Goal: Navigation & Orientation: Understand site structure

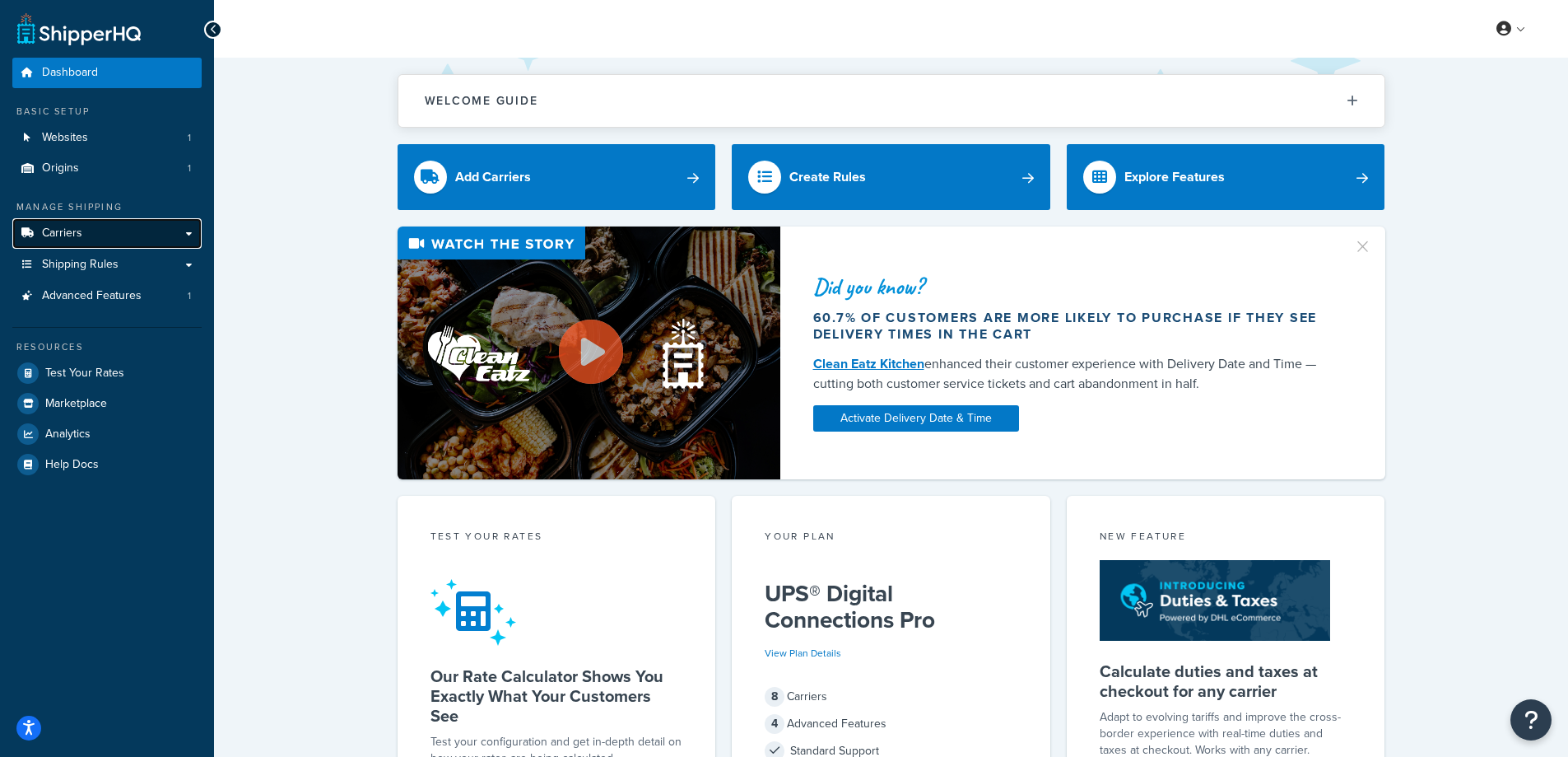
click at [102, 235] on link "Carriers" at bounding box center [107, 233] width 189 height 30
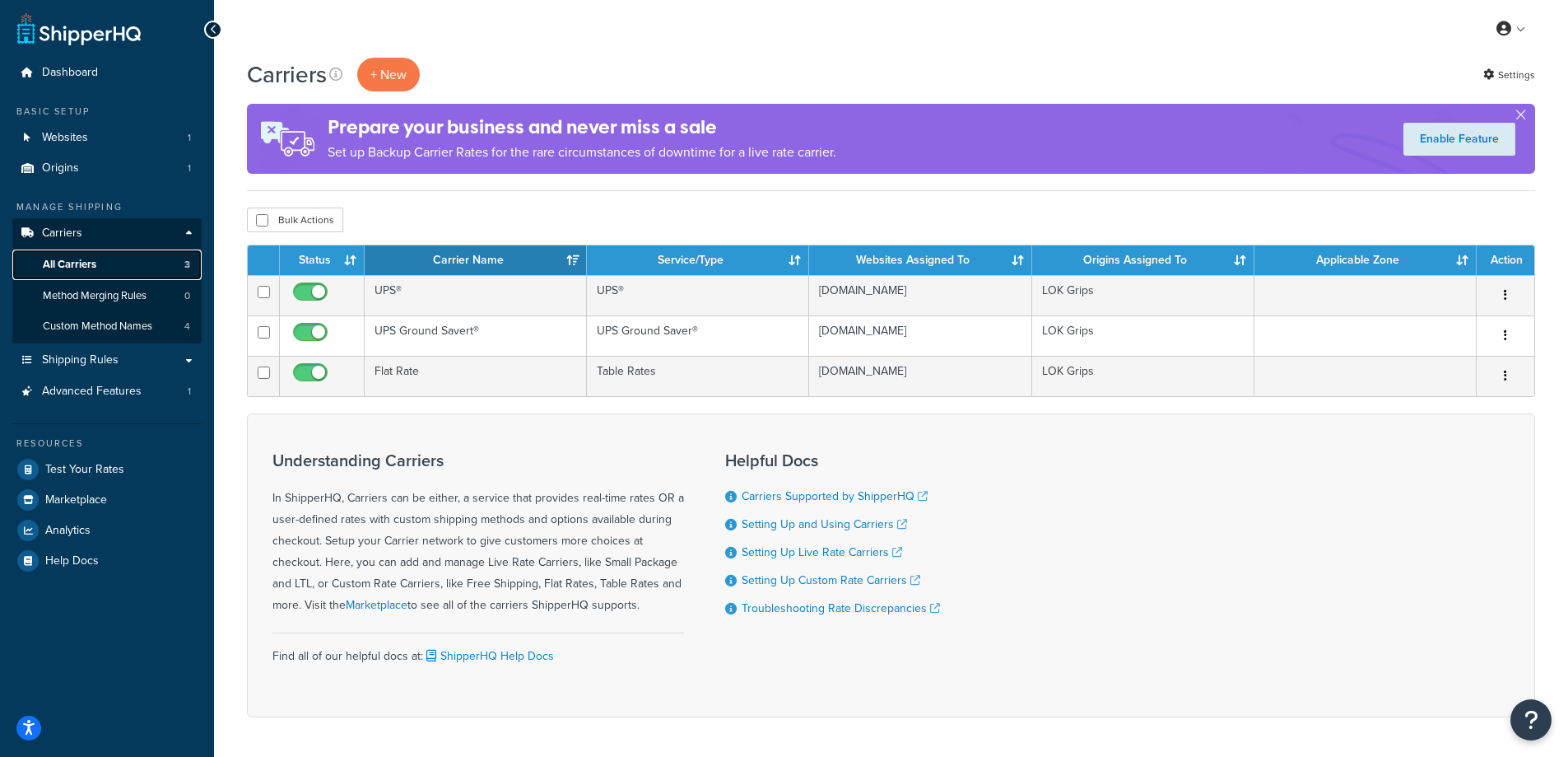
click at [100, 263] on link "All Carriers 3" at bounding box center [107, 264] width 189 height 30
click at [131, 320] on span "Custom Method Names" at bounding box center [97, 327] width 110 height 14
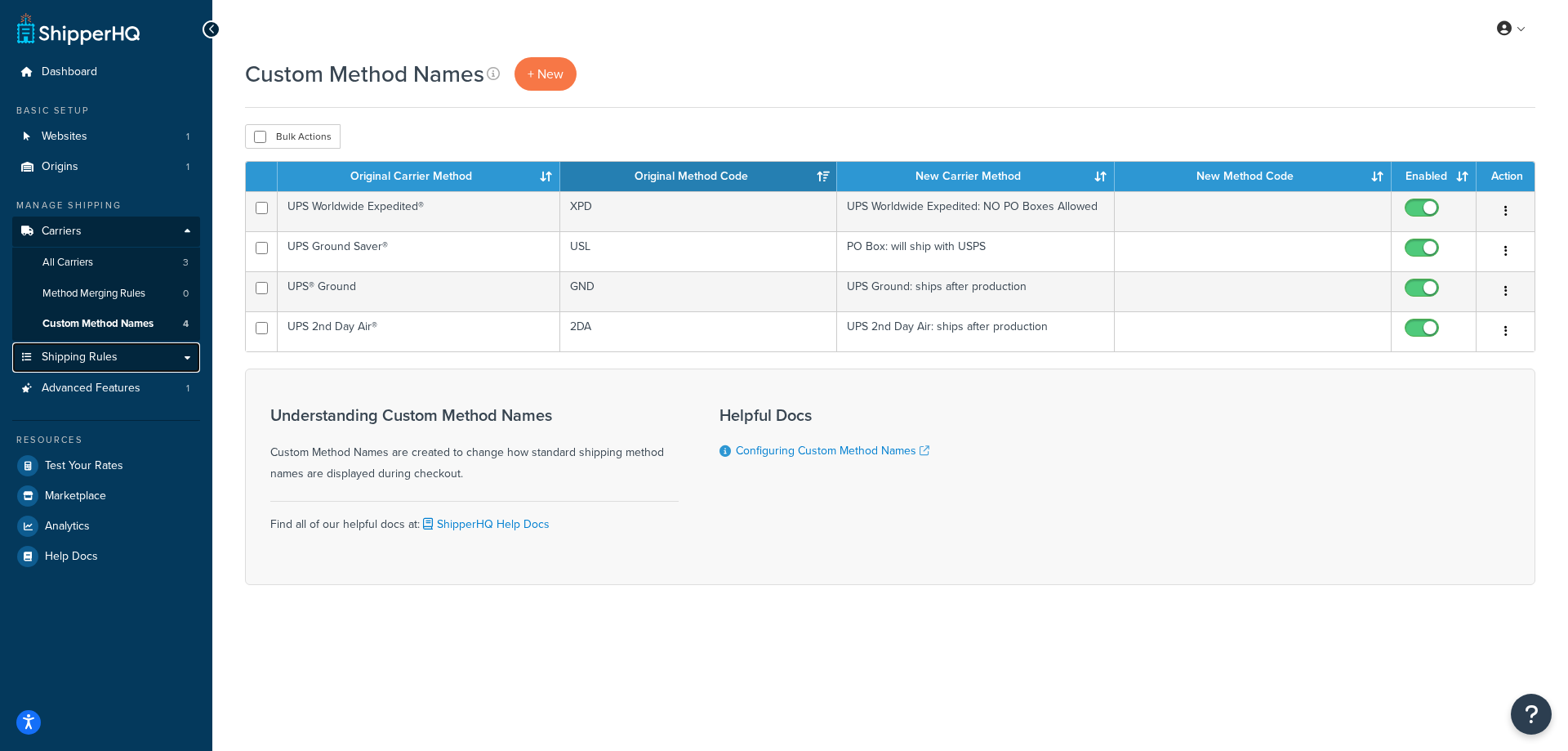
click at [87, 353] on span "Shipping Rules" at bounding box center [79, 358] width 76 height 13
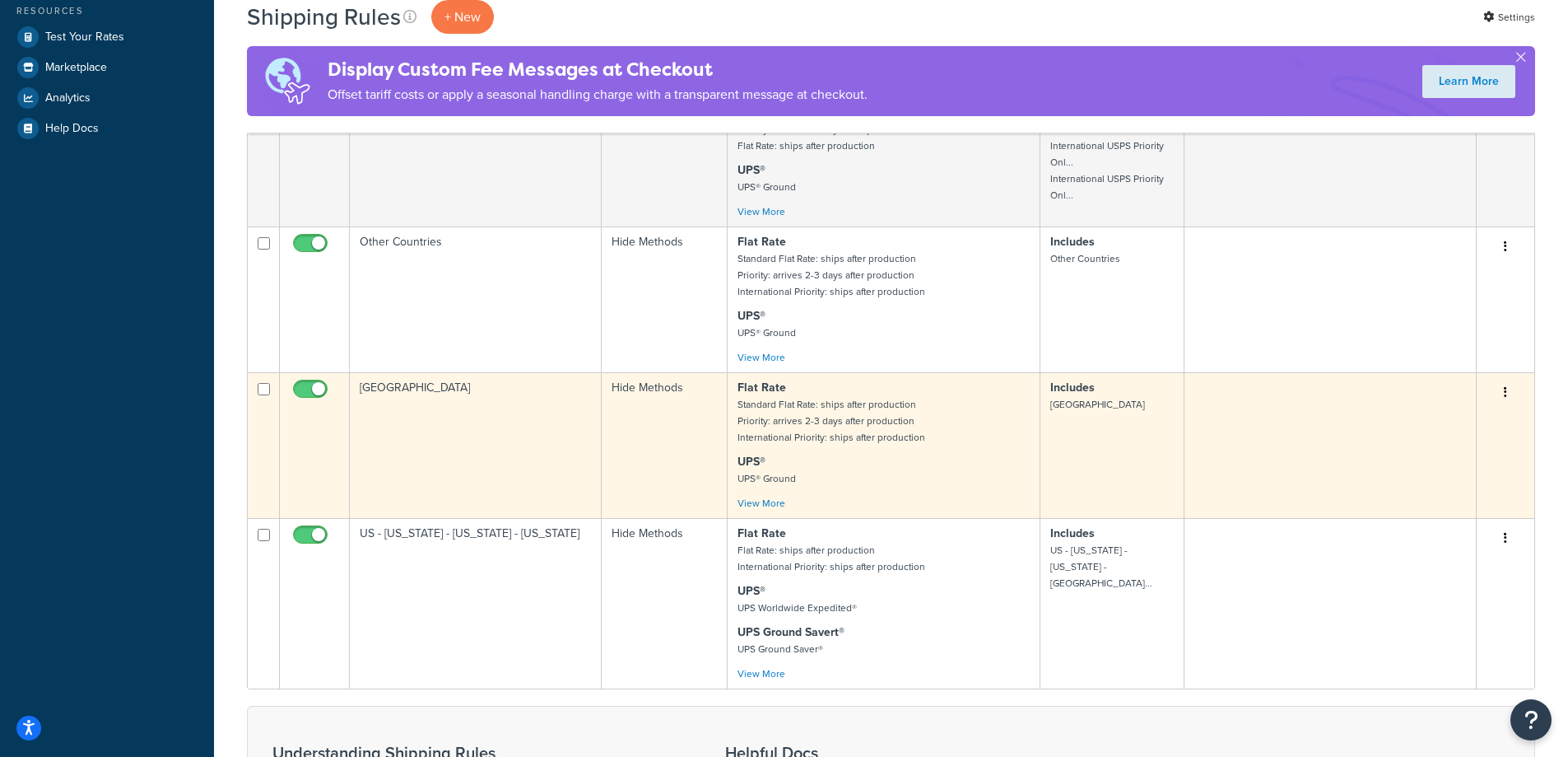
scroll to position [247, 0]
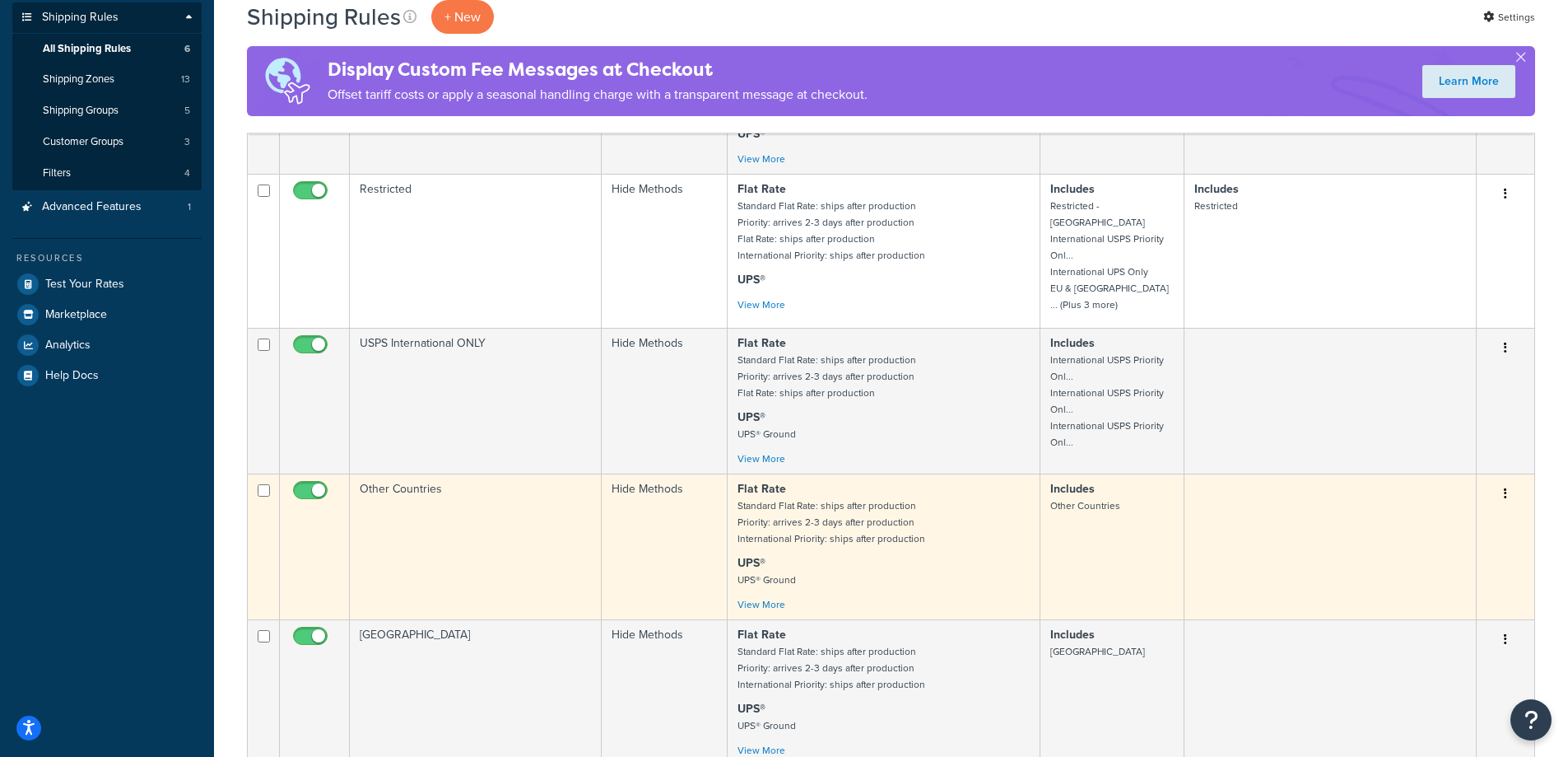
click at [821, 503] on small "Standard Flat Rate: ships after production Priority: arrives 2-3 days after pro…" at bounding box center [831, 522] width 187 height 48
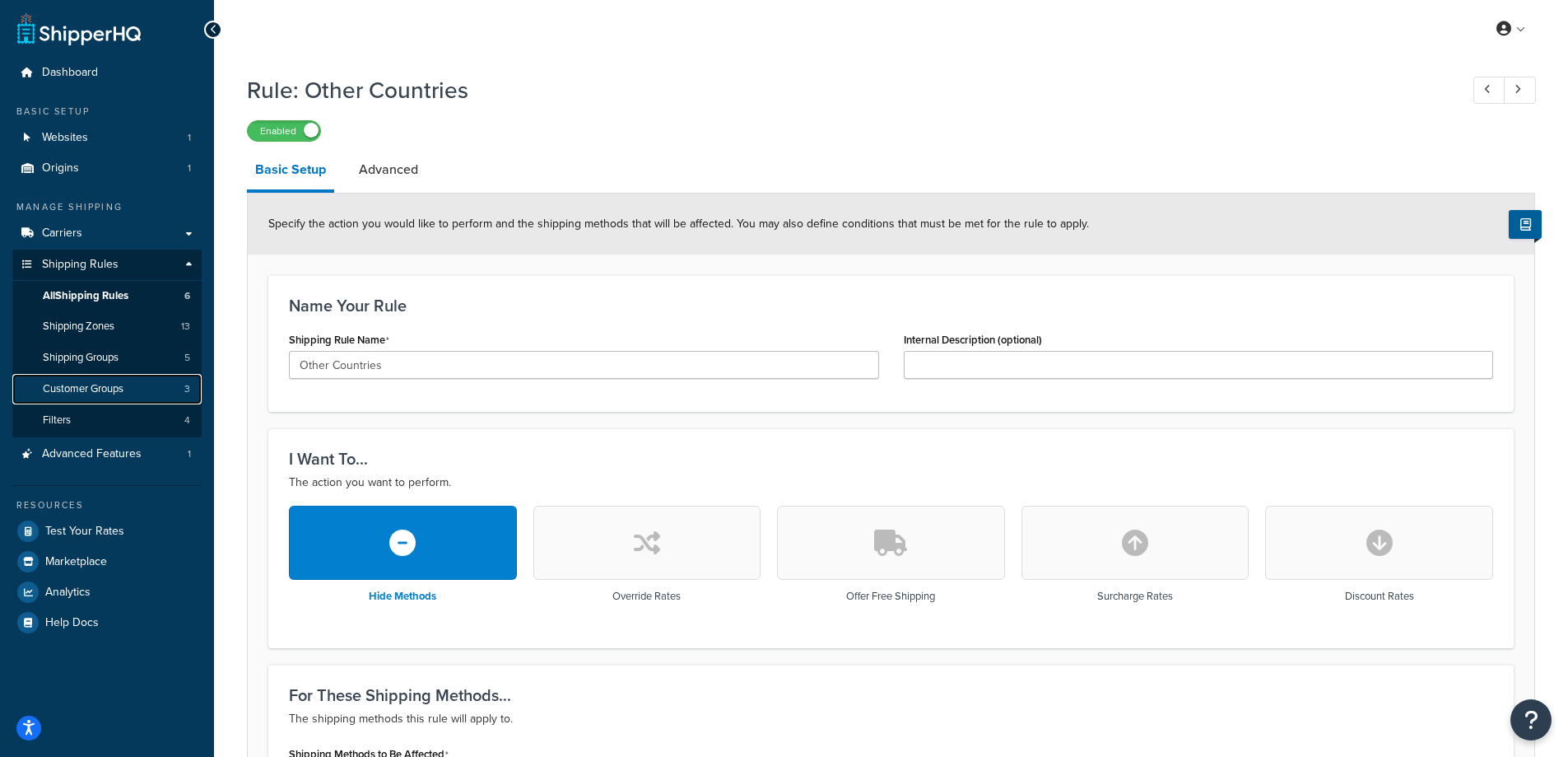
click at [79, 384] on span "Customer Groups" at bounding box center [83, 389] width 81 height 14
click at [81, 351] on span "Shipping Groups" at bounding box center [81, 358] width 76 height 14
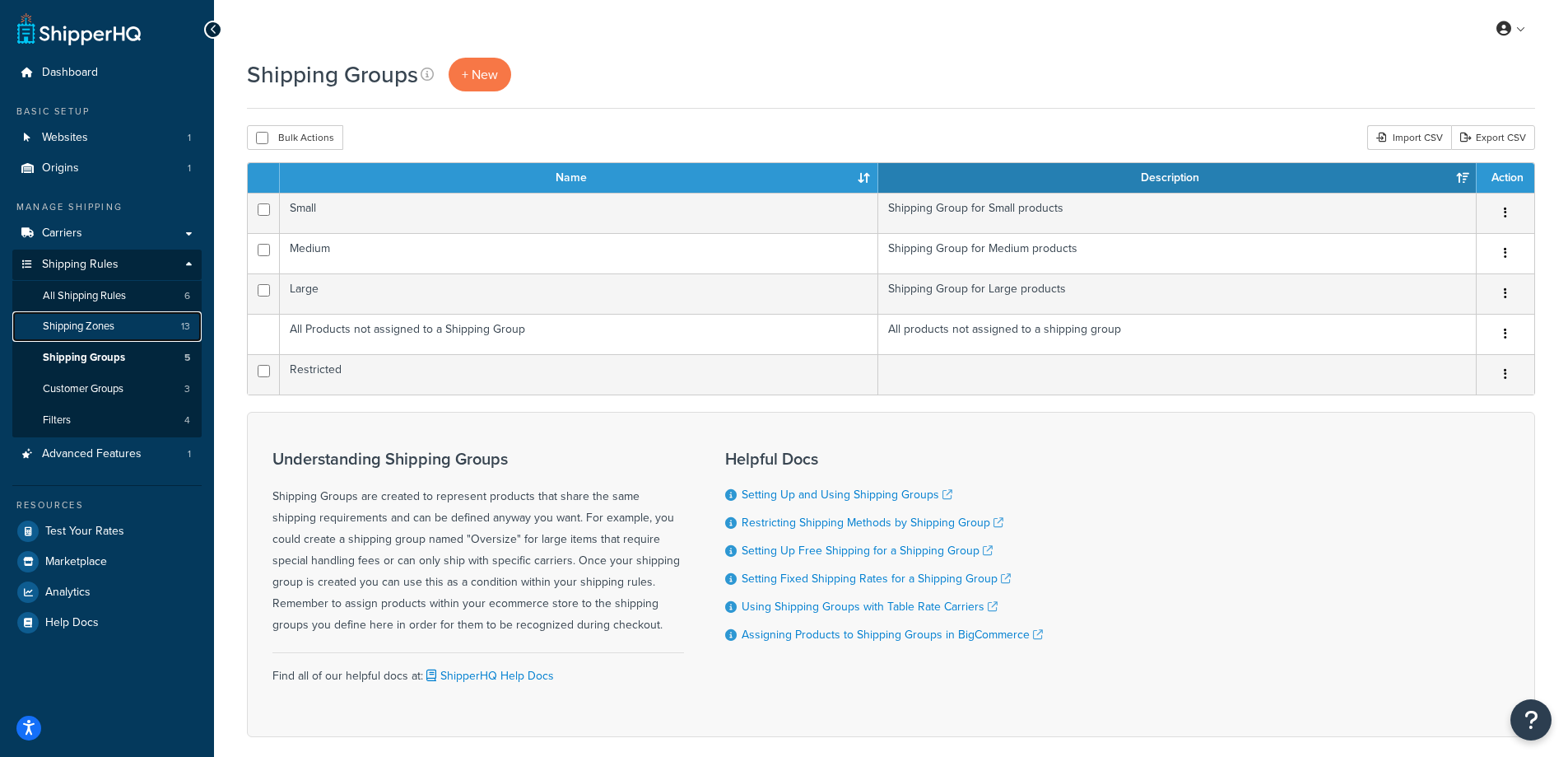
click at [95, 320] on span "Shipping Zones" at bounding box center [79, 327] width 72 height 14
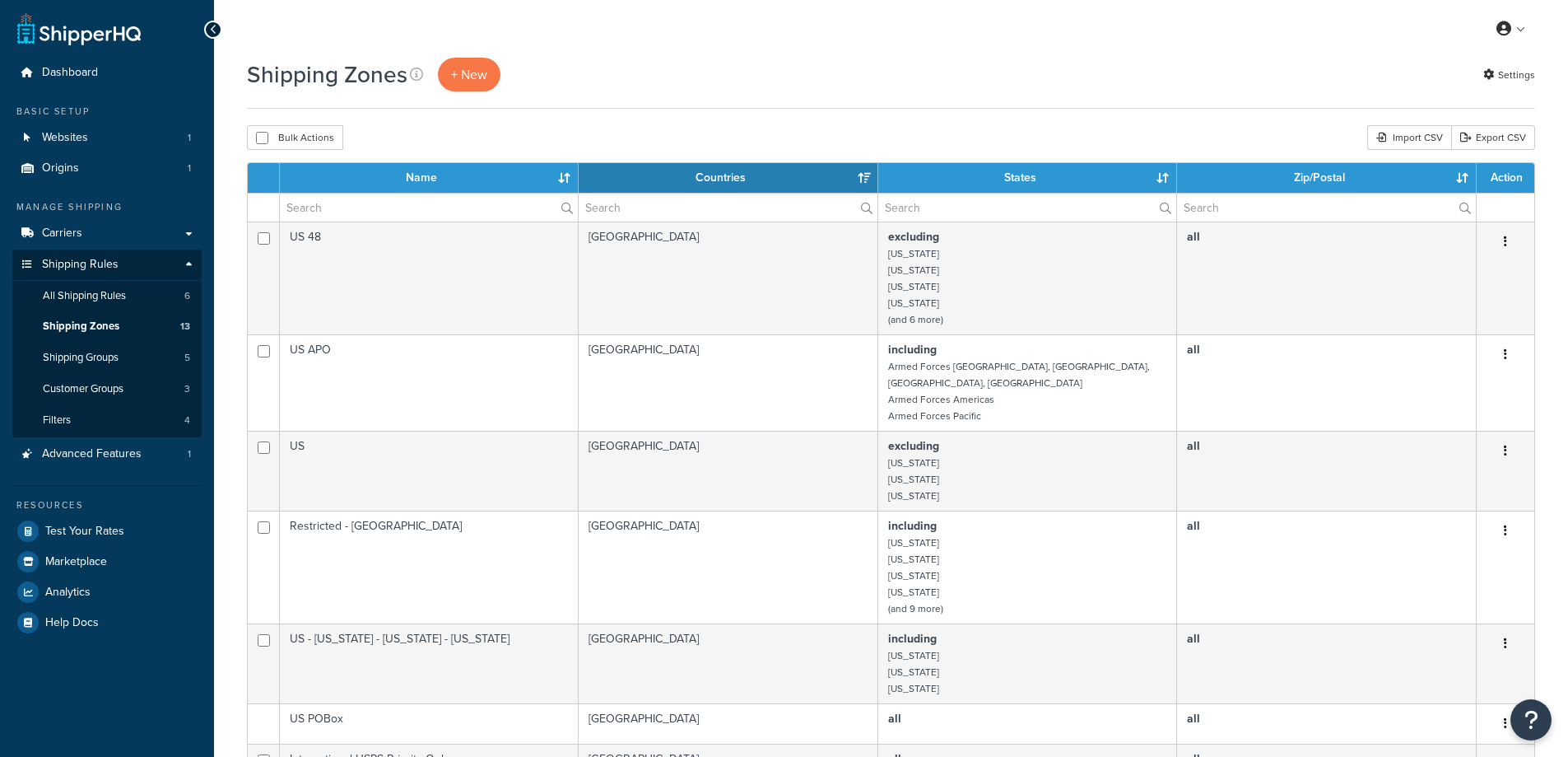
select select "15"
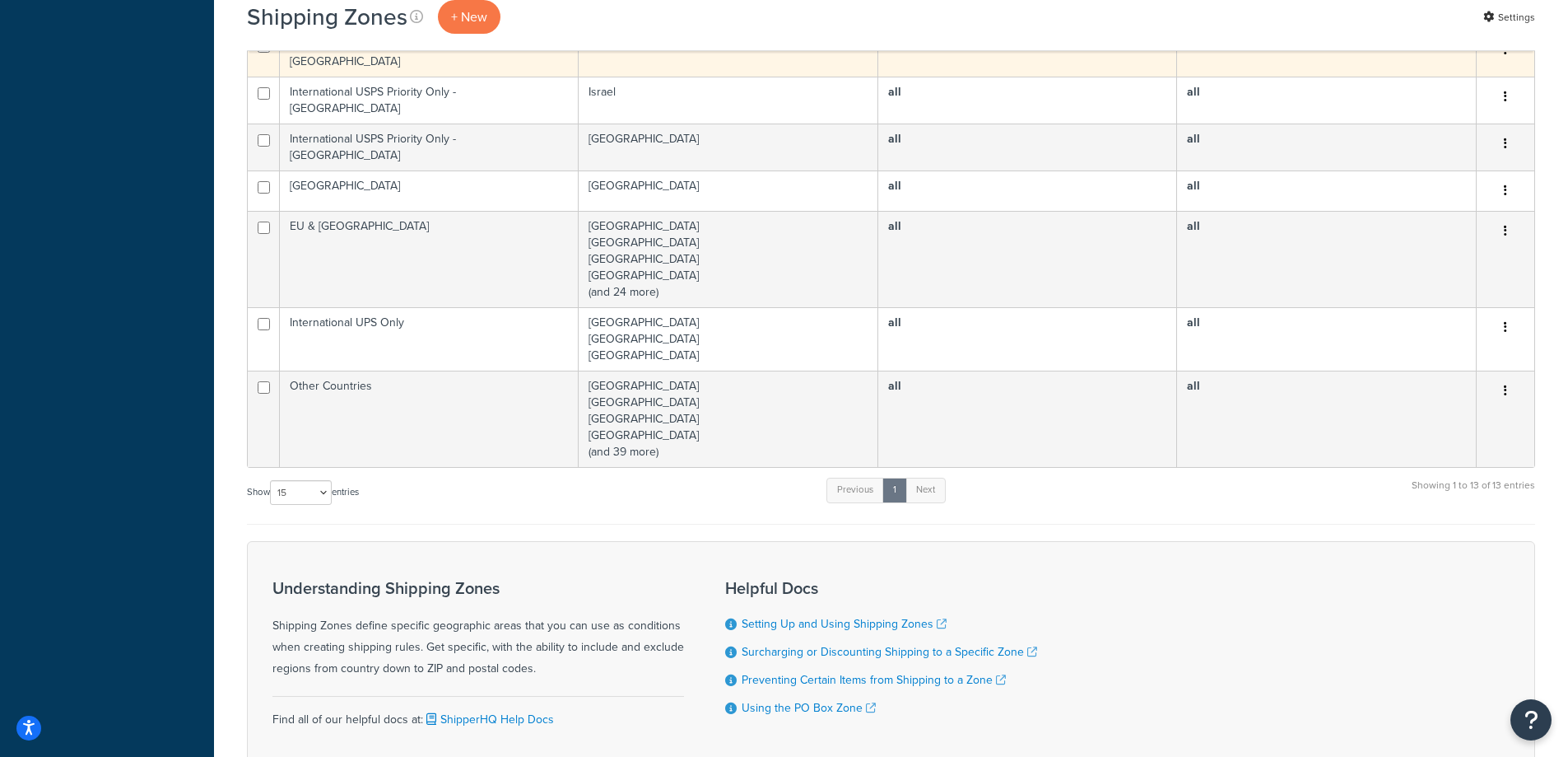
scroll to position [741, 0]
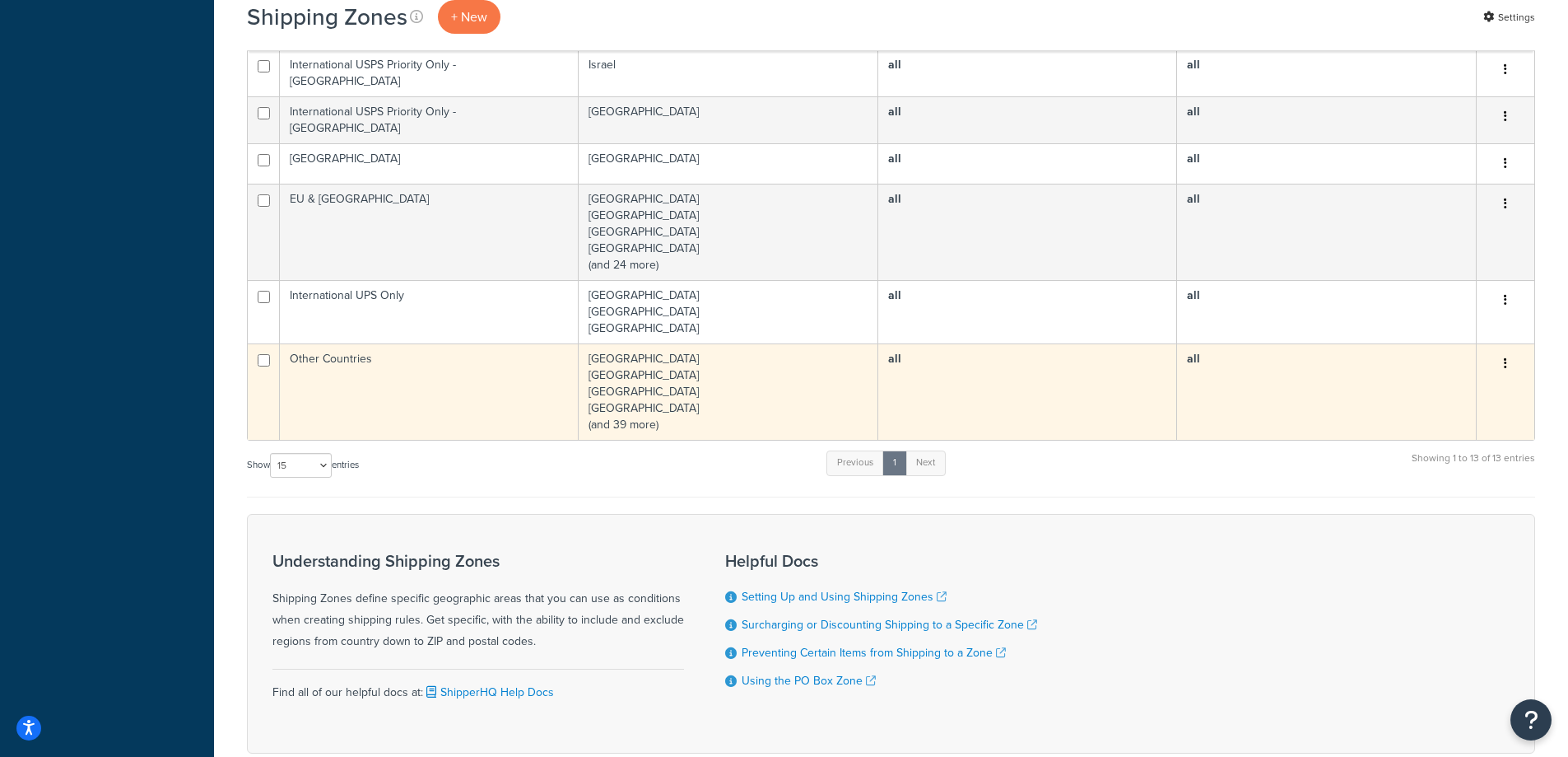
click at [691, 343] on td "Argentina Bahrain Barbados Belize (and 39 more)" at bounding box center [729, 391] width 299 height 96
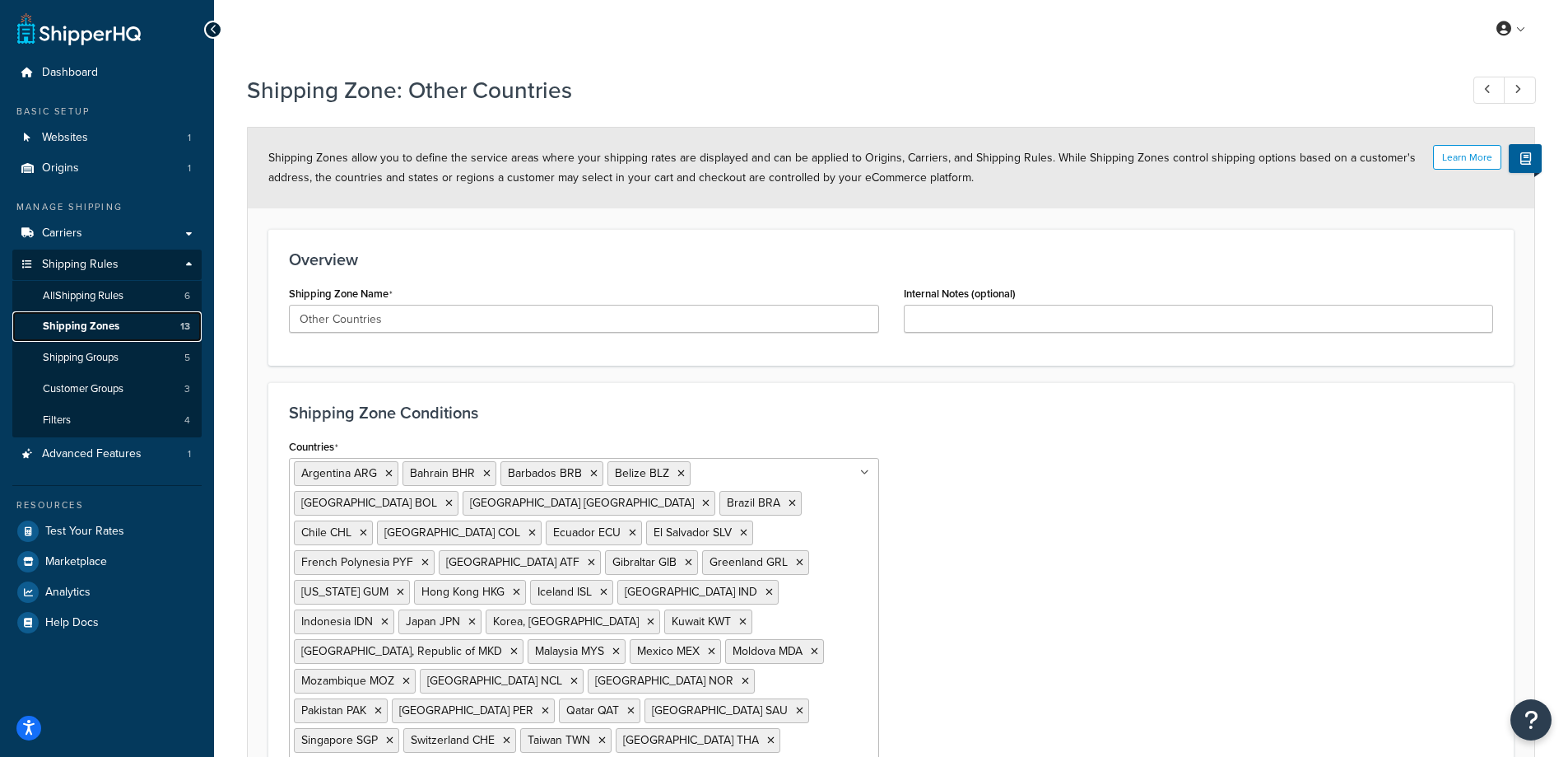
click at [121, 324] on link "Shipping Zones 13" at bounding box center [107, 326] width 189 height 30
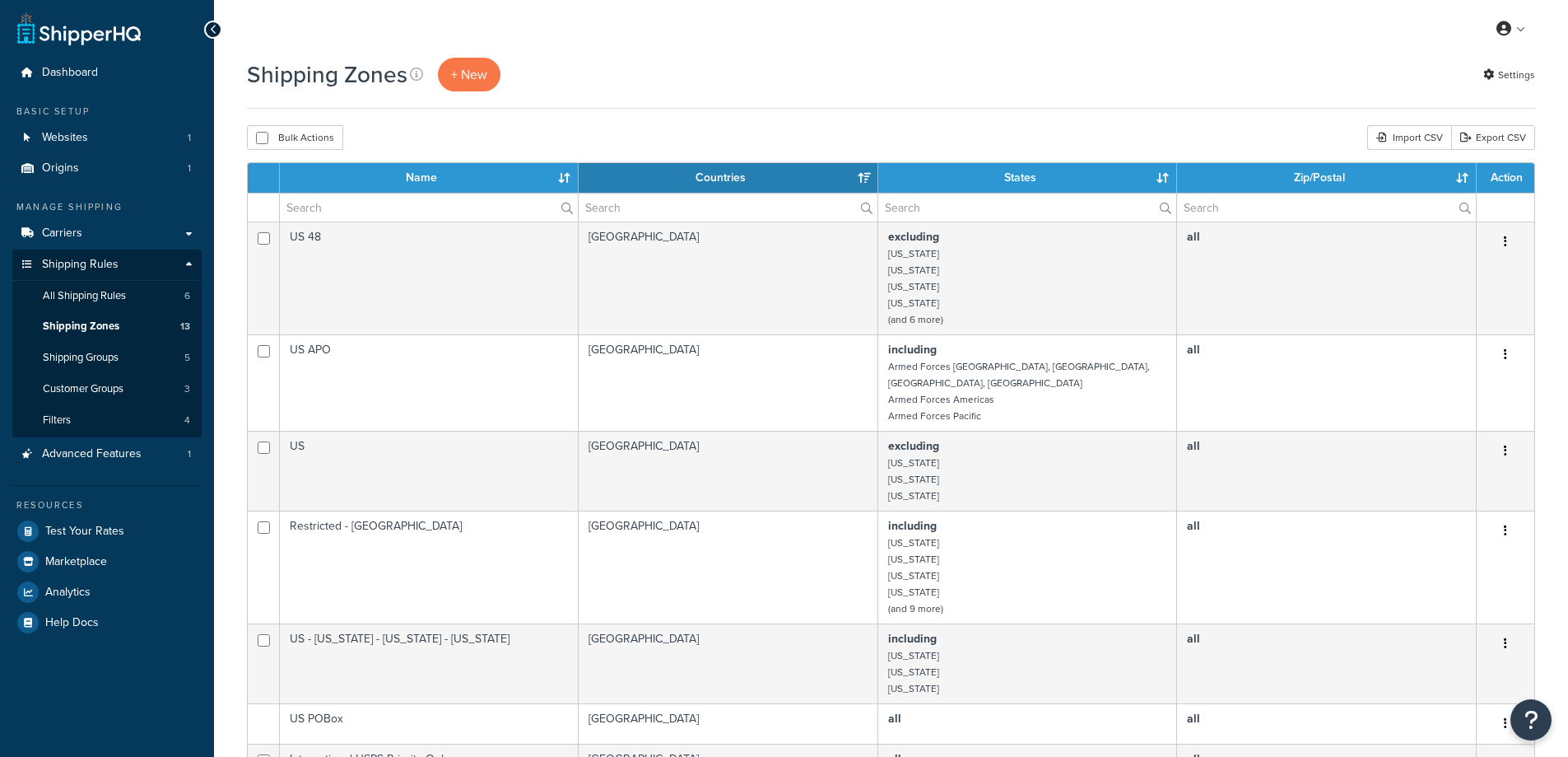
select select "15"
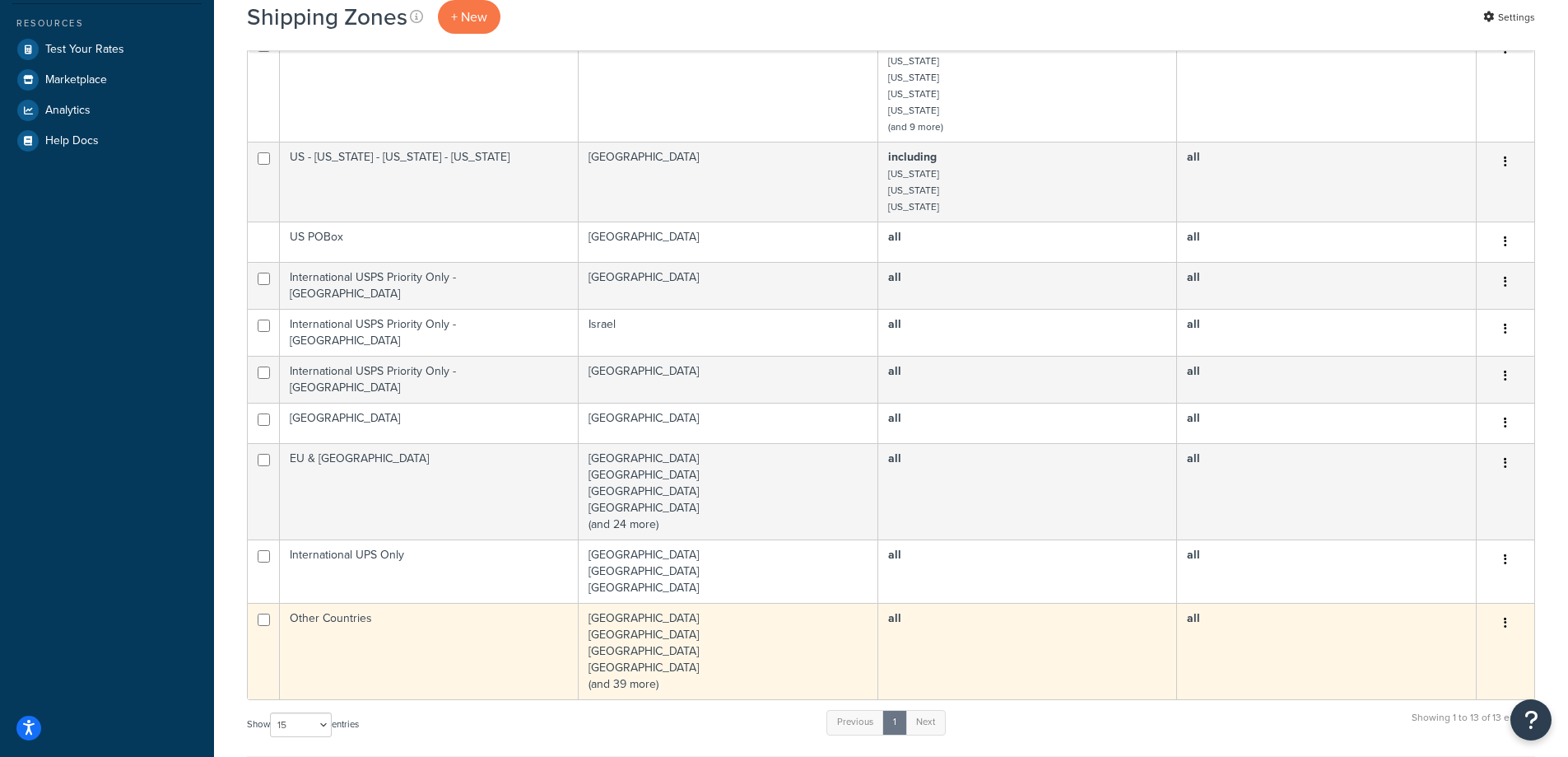
scroll to position [494, 0]
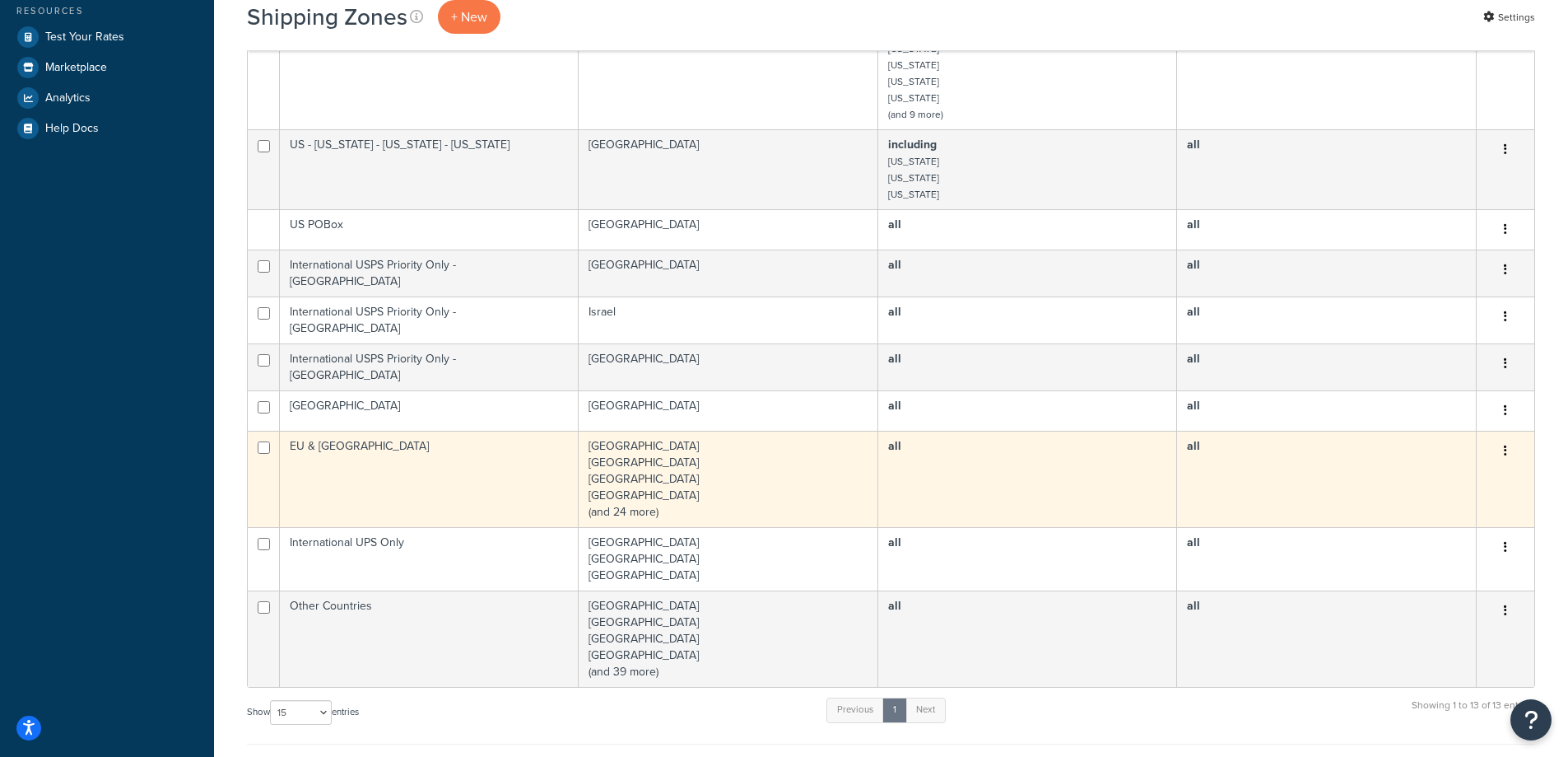
click at [630, 471] on td "Belgium Bulgaria Croatia Cyprus (and 24 more)" at bounding box center [729, 478] width 299 height 96
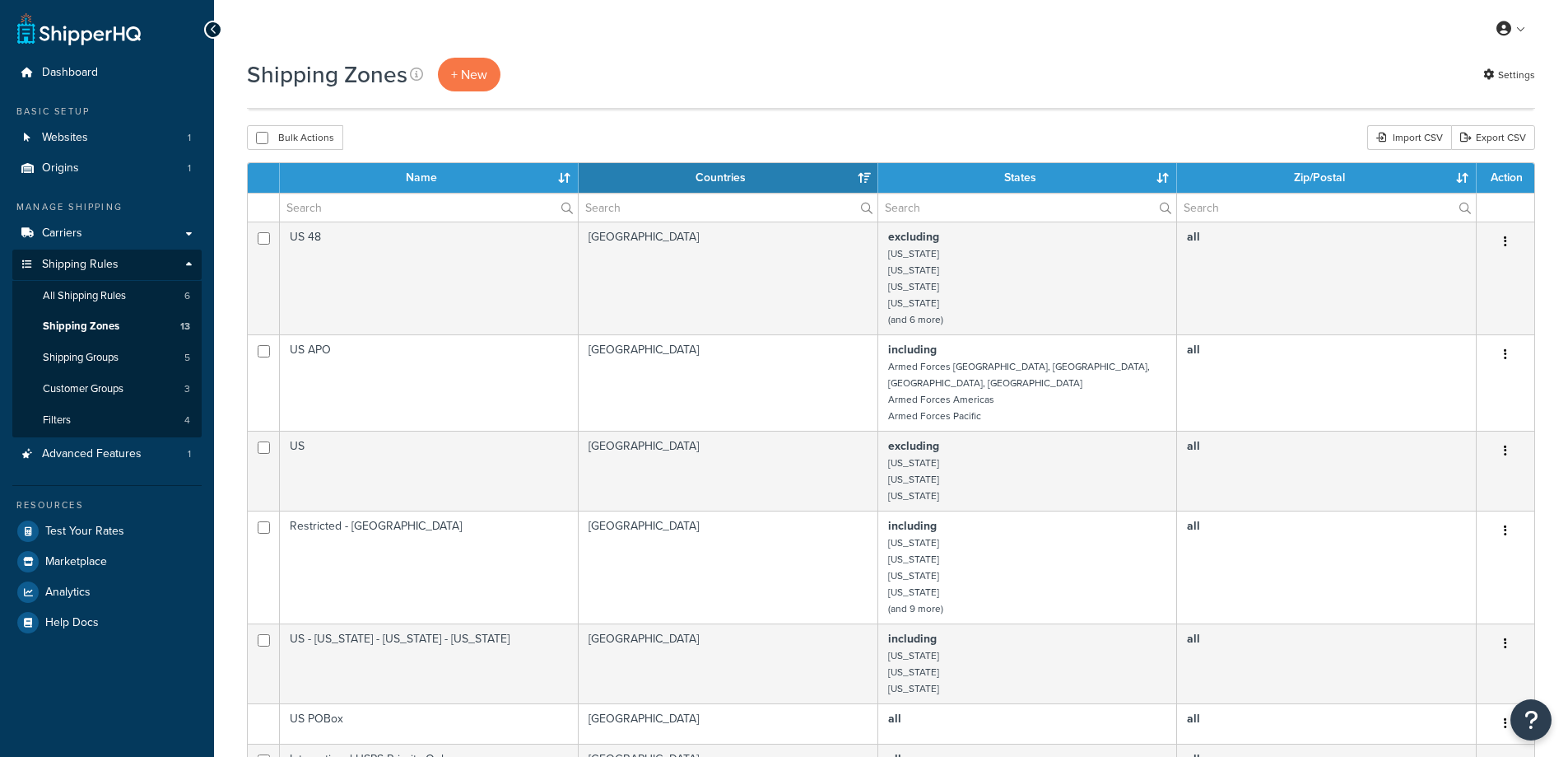
select select "15"
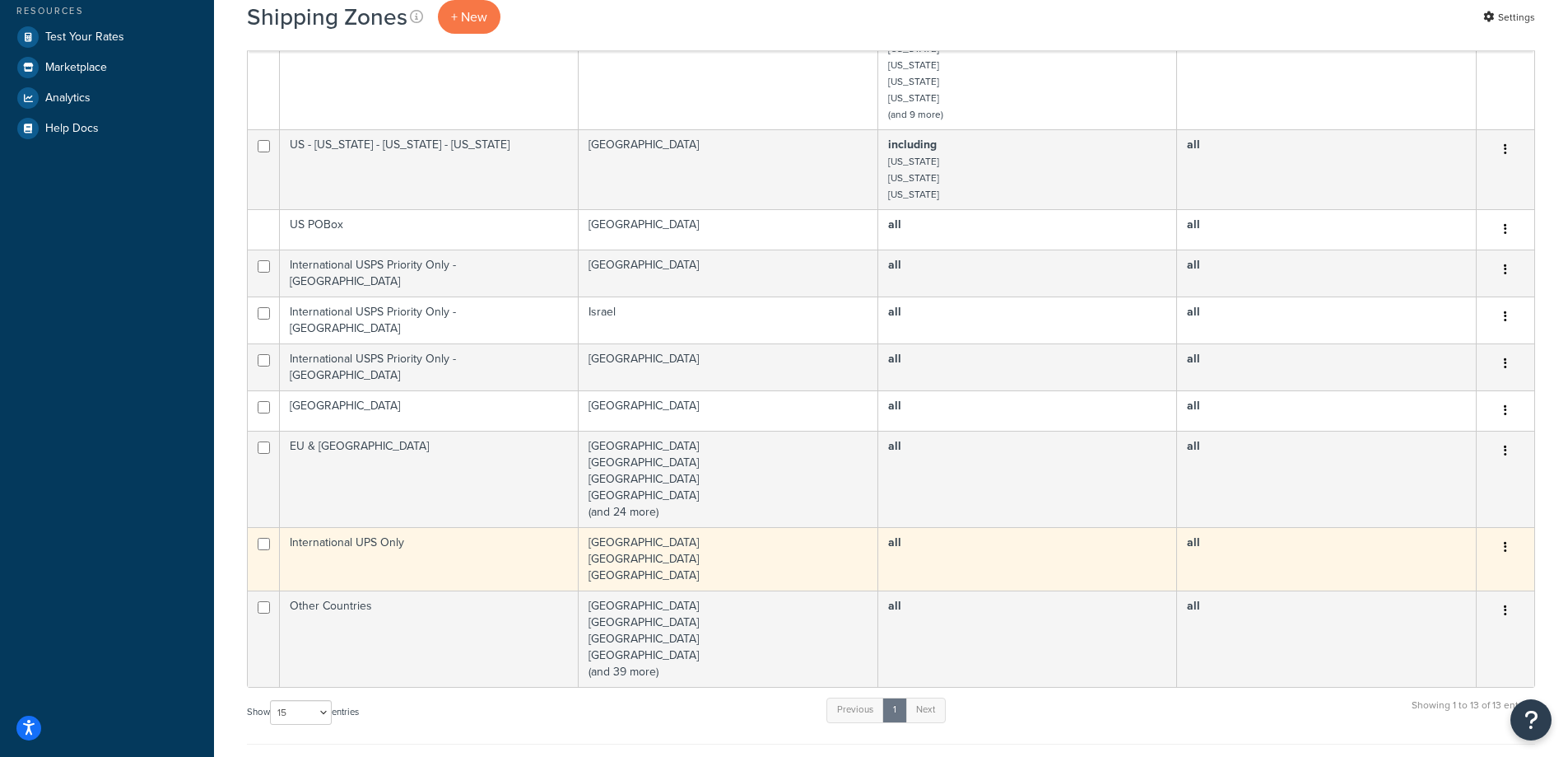
click at [662, 527] on td "Australia New Zealand South Africa" at bounding box center [729, 558] width 299 height 63
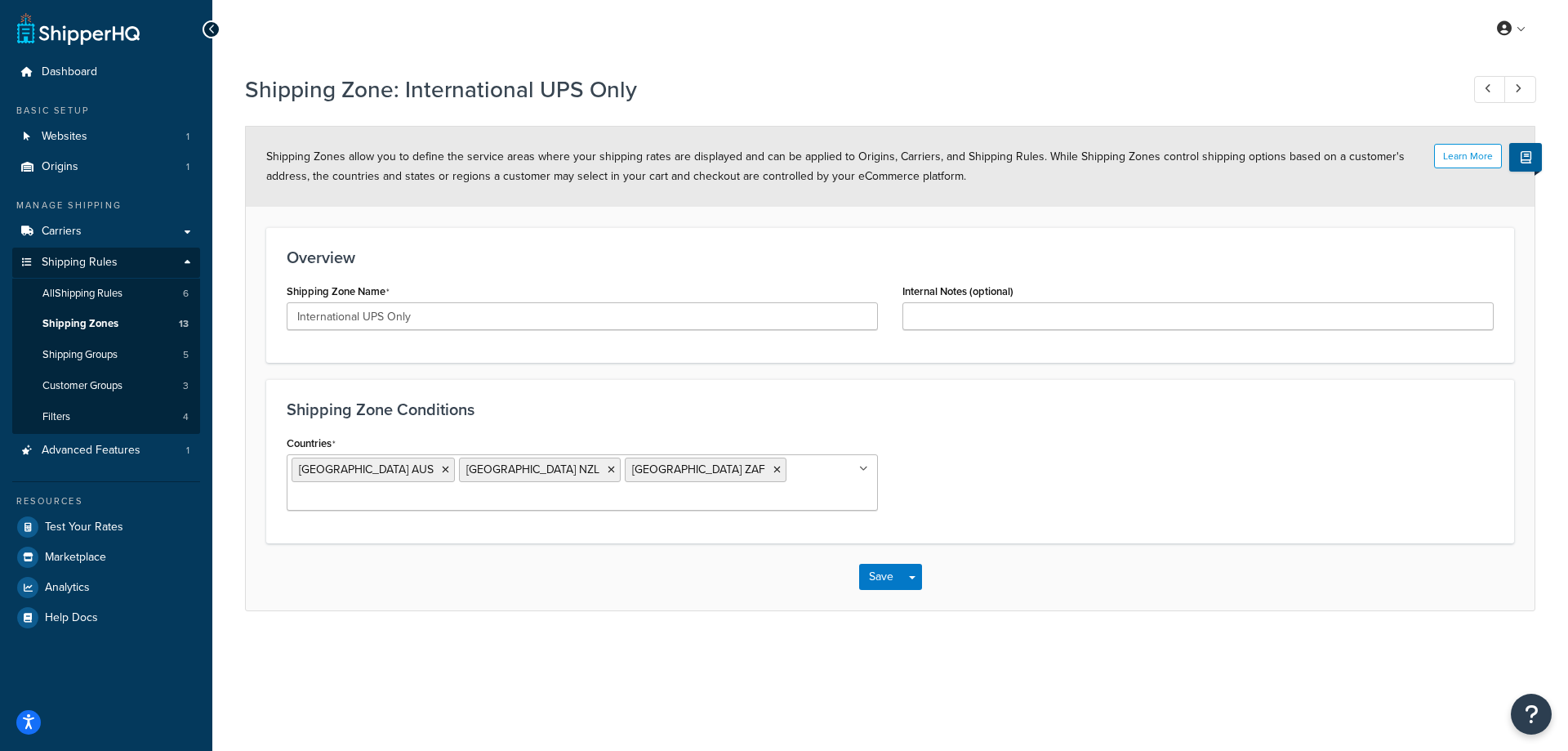
click at [889, 349] on div "Overview Shipping Zone Name International UPS Only Internal Notes (optional)" at bounding box center [890, 295] width 1248 height 136
click at [886, 308] on div "Shipping Zone Name International UPS Only" at bounding box center [582, 310] width 616 height 63
click at [870, 52] on div "My Profile Billing Global Settings Contact Us Logout" at bounding box center [890, 28] width 1356 height 57
click at [882, 307] on div "Shipping Zone Name International UPS Only" at bounding box center [582, 310] width 616 height 63
click at [887, 306] on div "Shipping Zone Name International UPS Only" at bounding box center [582, 310] width 616 height 63
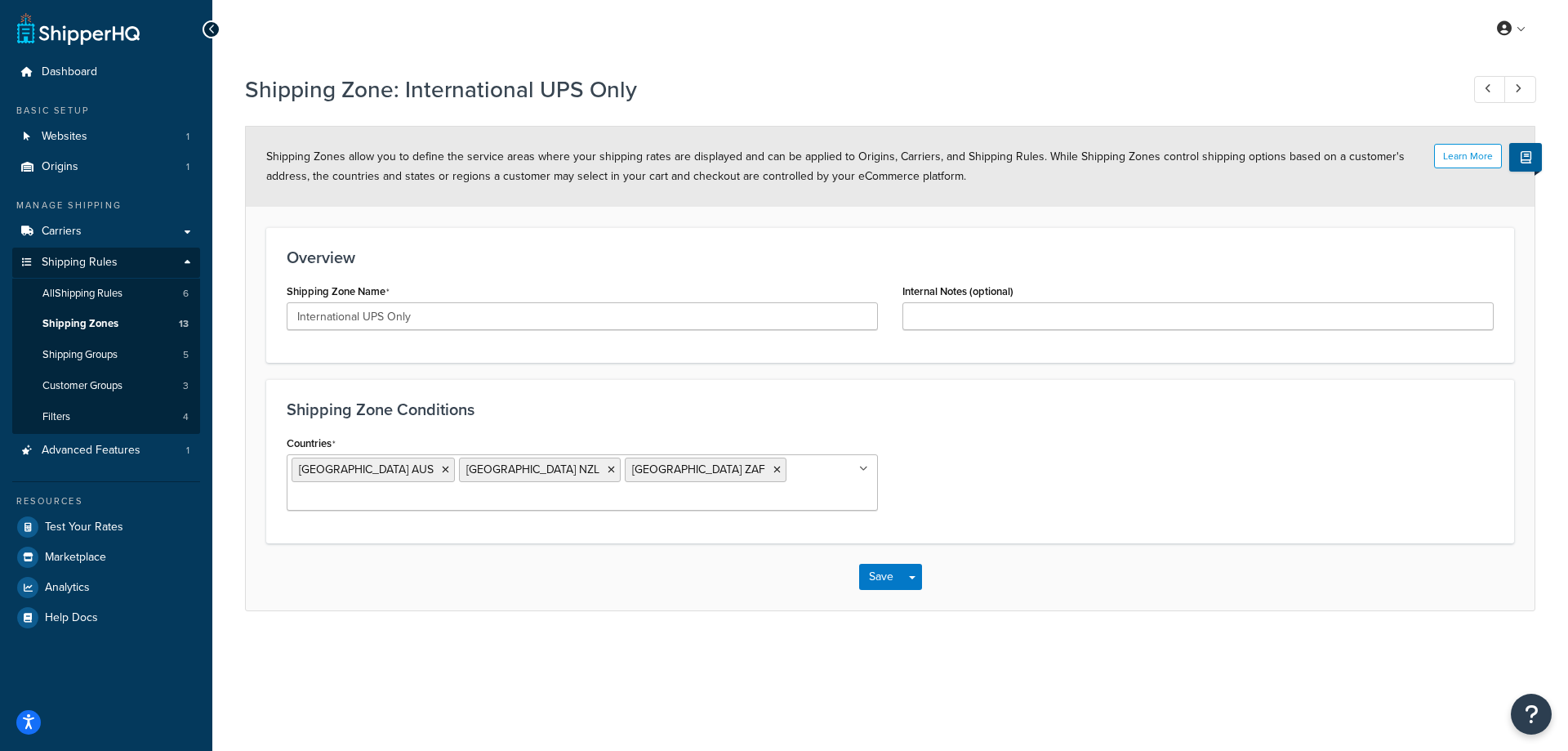
click at [860, 31] on div "My Profile Billing Global Settings Contact Us Logout" at bounding box center [890, 28] width 1356 height 57
